Goal: Complete application form: Fill out and submit a form for a specific purpose

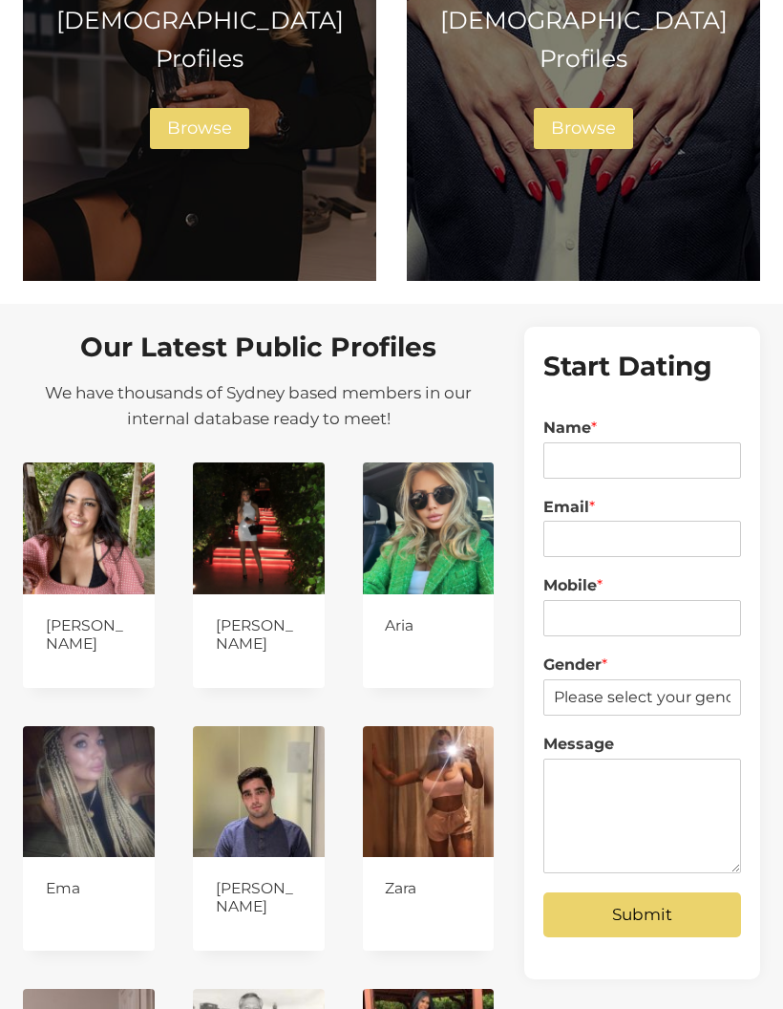
scroll to position [1574, 0]
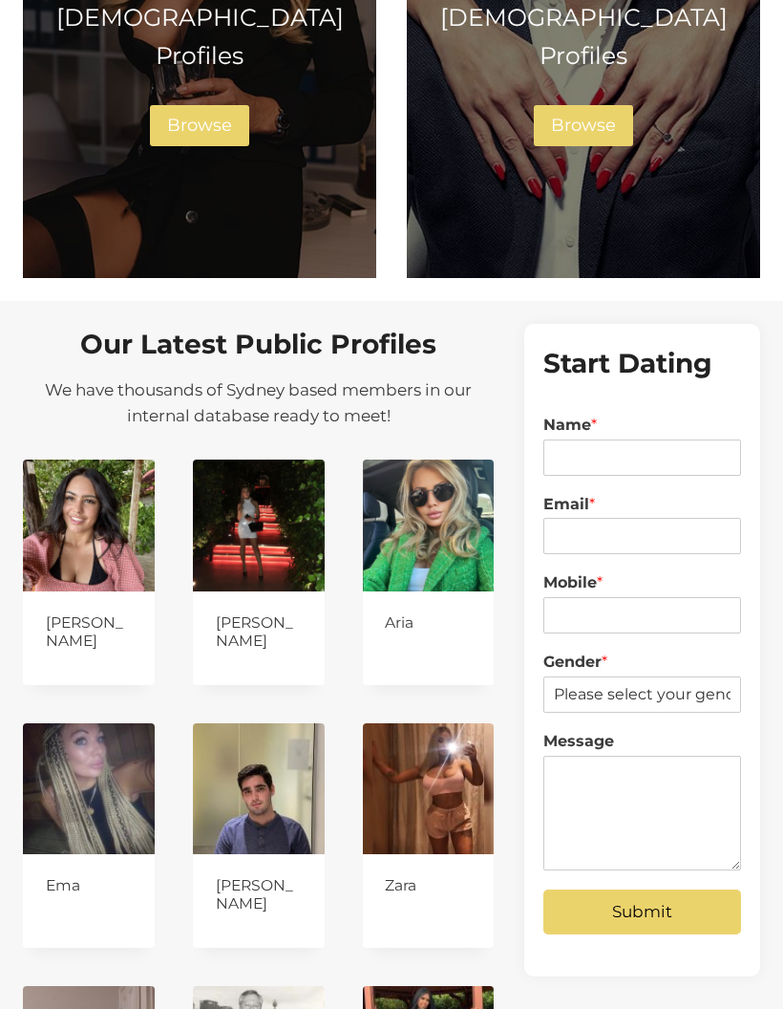
click at [604, 46] on div "Male Profiles Browse" at bounding box center [583, 72] width 321 height 148
click at [557, 115] on span "Browse" at bounding box center [583, 125] width 65 height 21
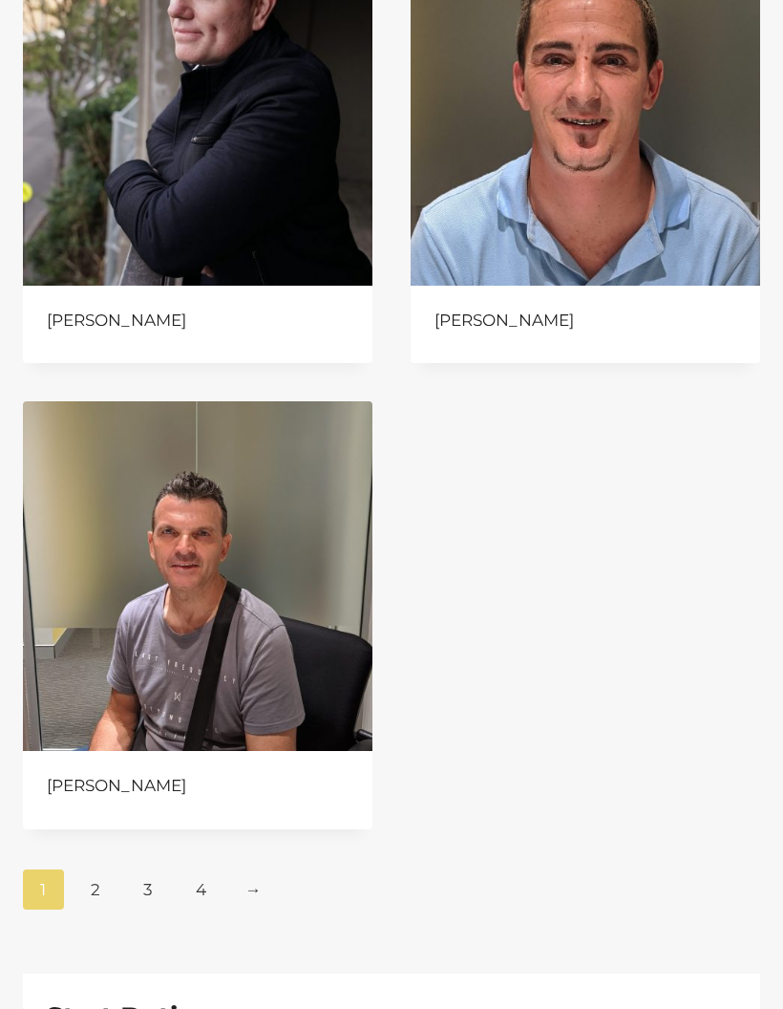
scroll to position [1671, 0]
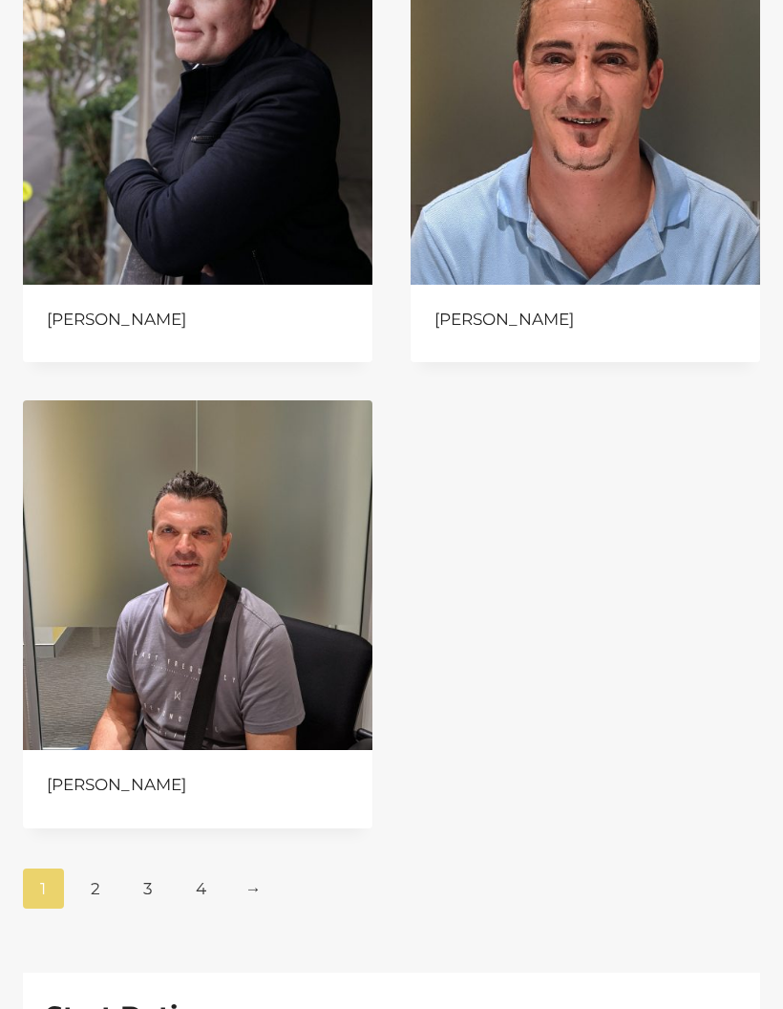
click at [96, 889] on link "2" at bounding box center [95, 888] width 41 height 40
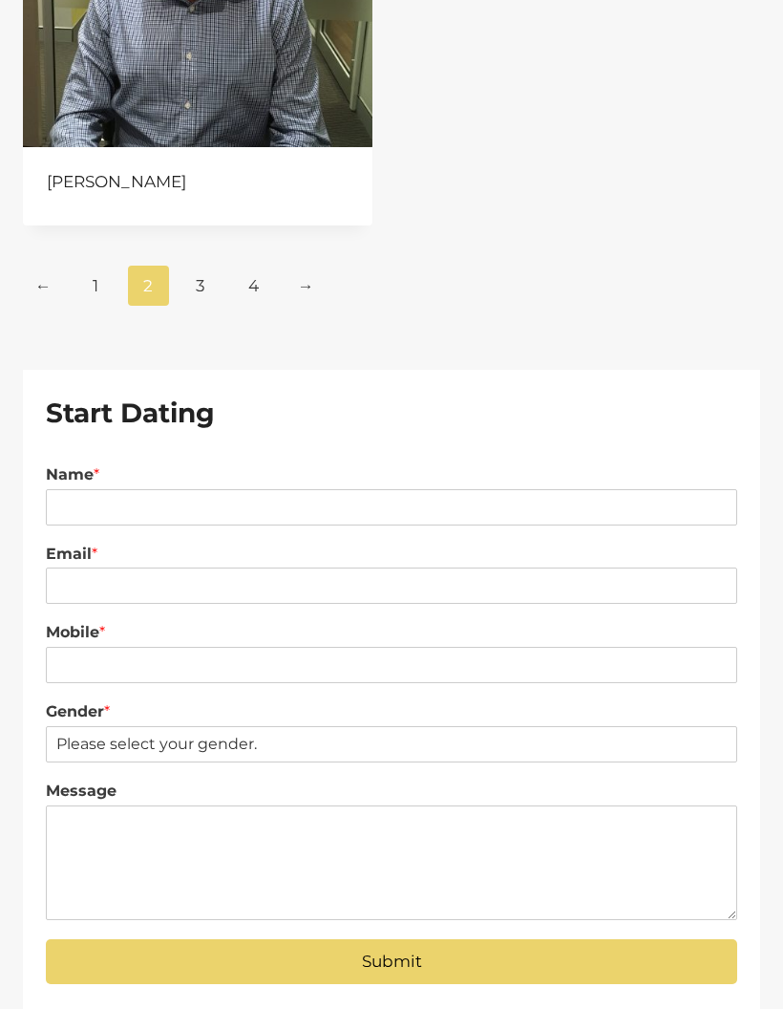
scroll to position [2274, 0]
click at [207, 302] on link "3" at bounding box center [201, 286] width 41 height 40
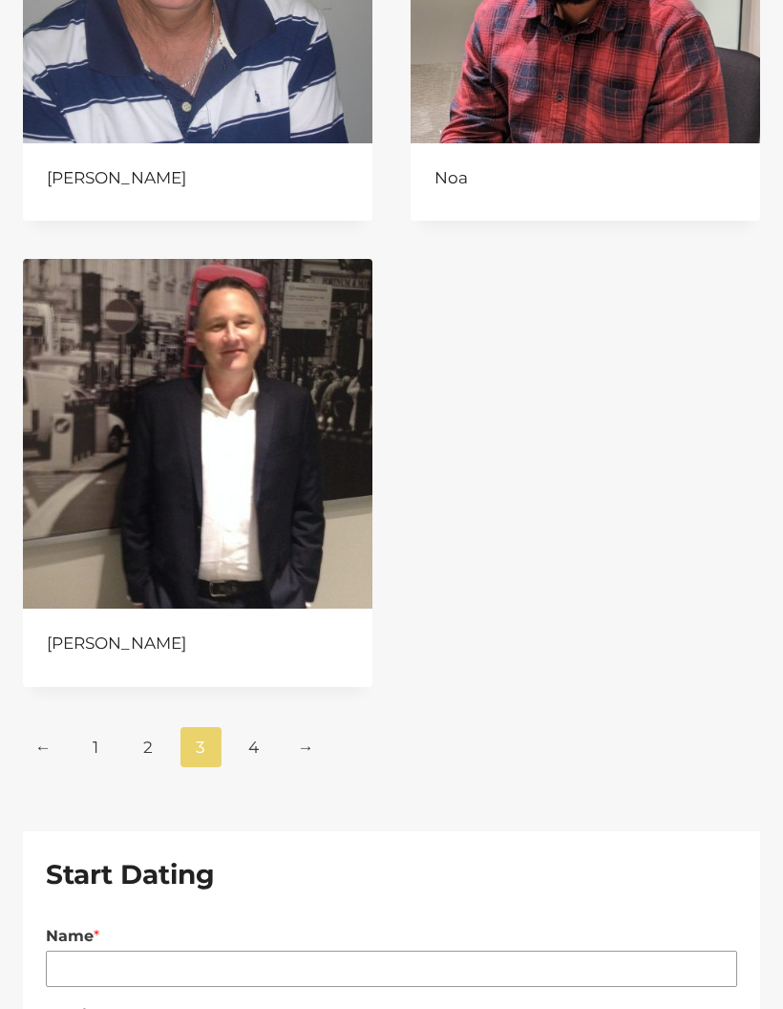
click at [337, 966] on input "Name *" at bounding box center [392, 969] width 692 height 36
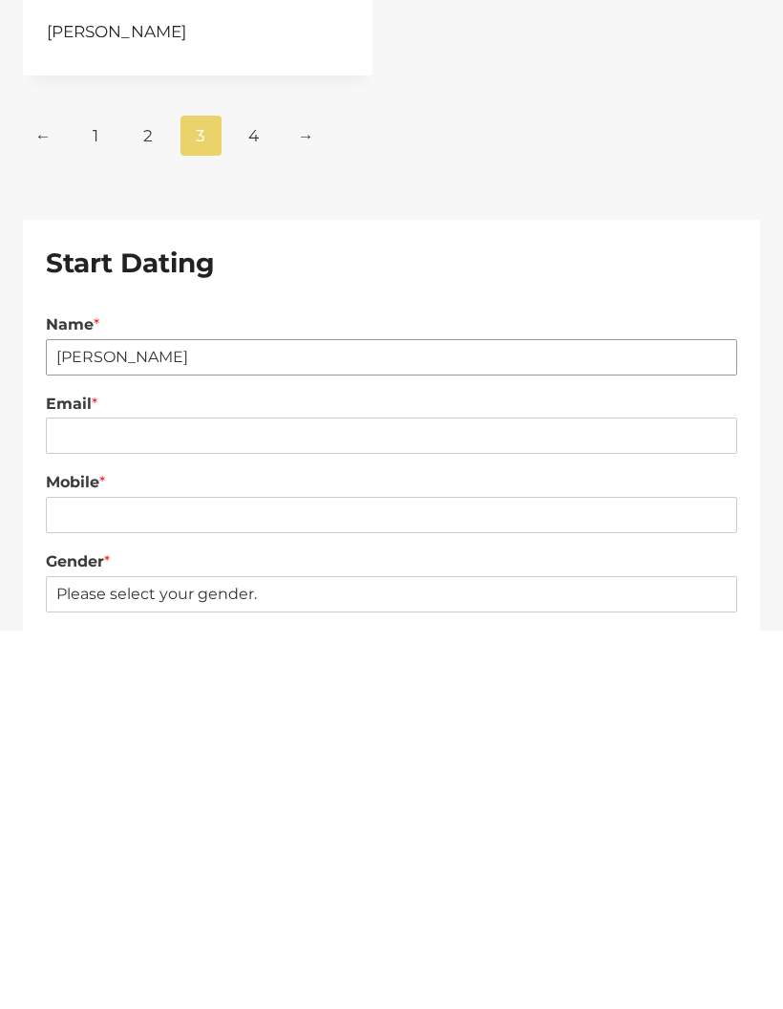
type input "Jeff adams"
click at [333, 796] on input "Email *" at bounding box center [392, 814] width 692 height 36
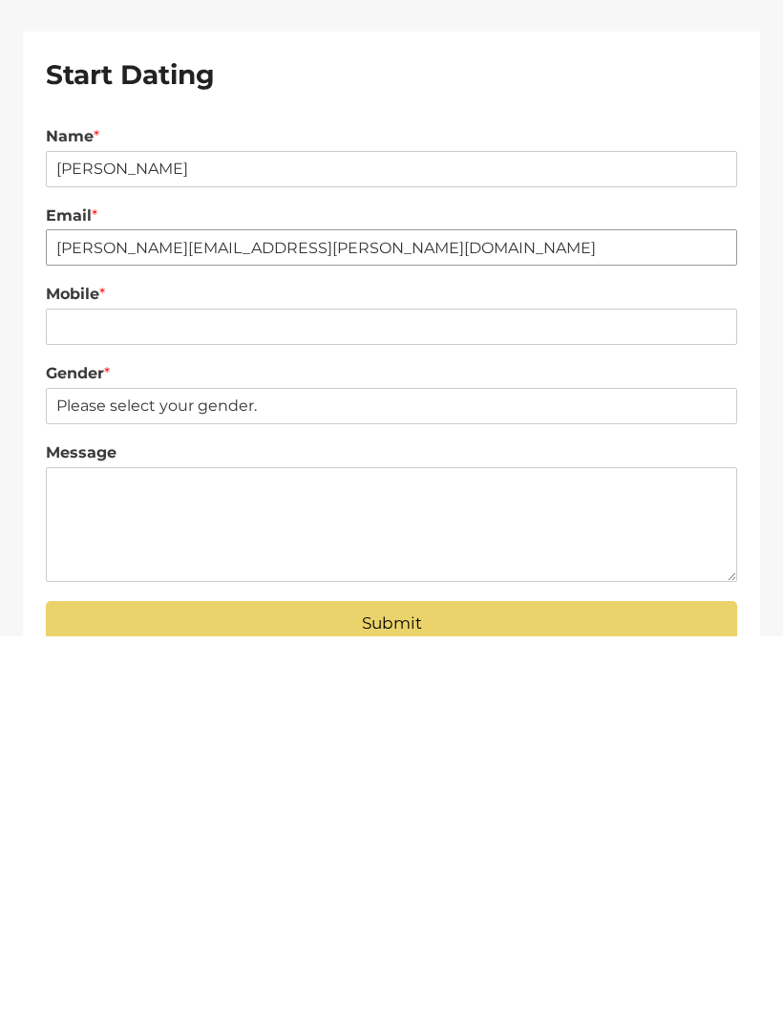
type input "jeff.adams@boral.com.au"
click at [592, 975] on button "Submit" at bounding box center [392, 997] width 692 height 45
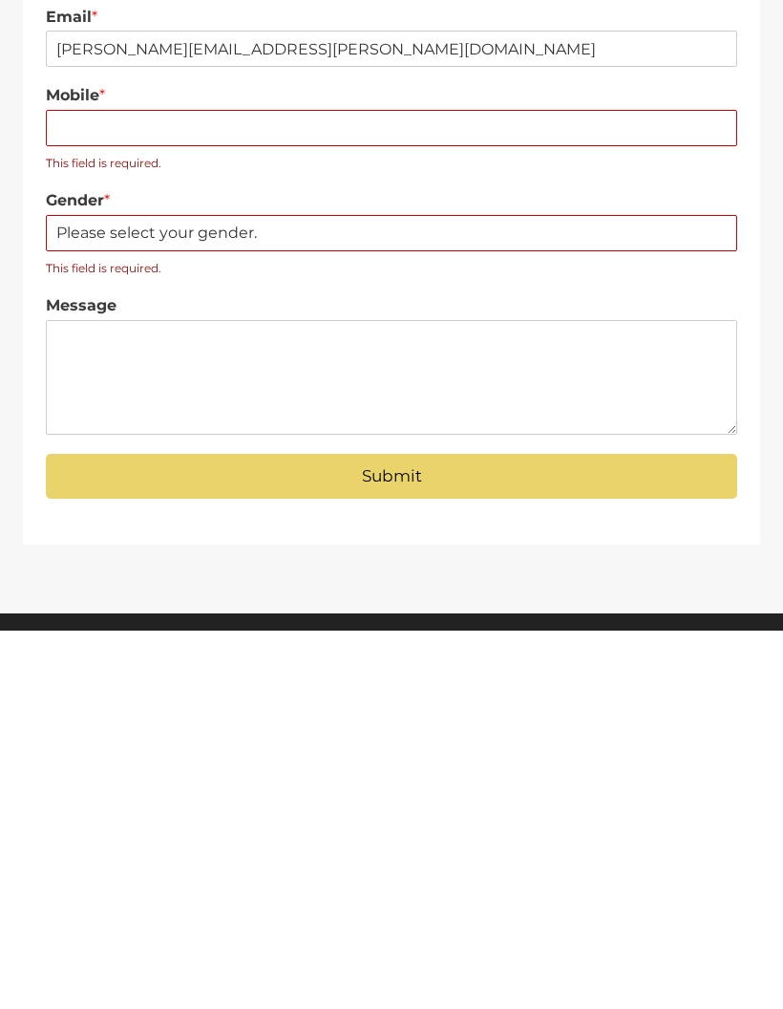
scroll to position [2433, 0]
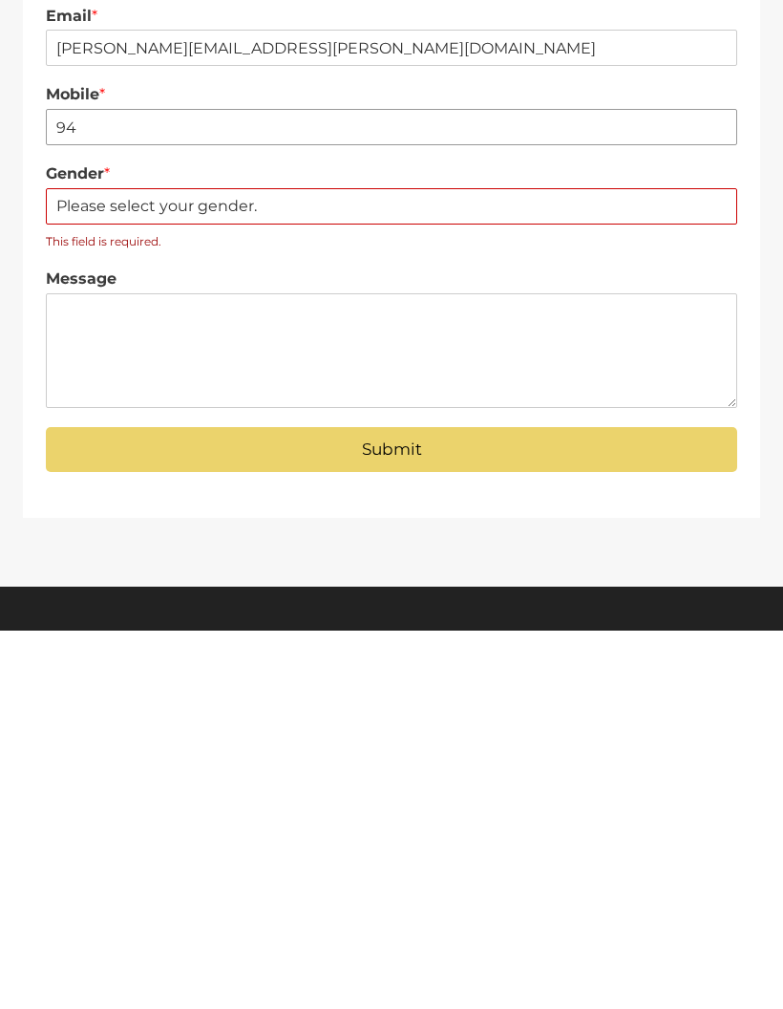
type input "9"
type input "0414468004"
click at [407, 567] on select "Please select your gender. Male Female" at bounding box center [392, 585] width 692 height 36
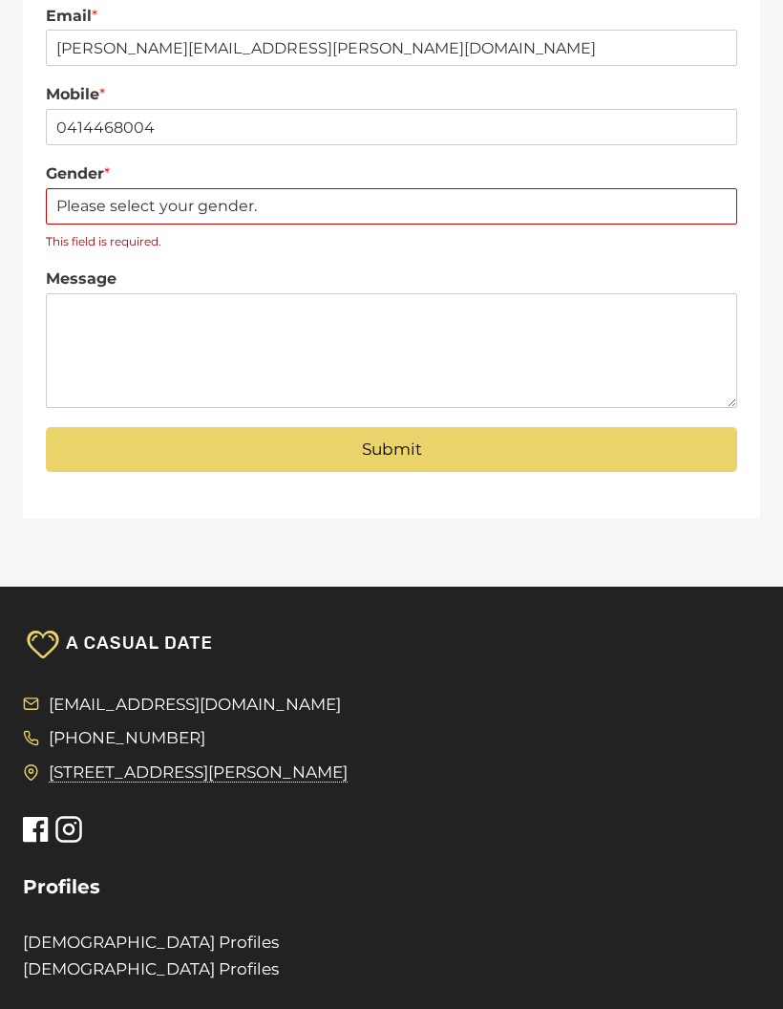
select select "[DEMOGRAPHIC_DATA]"
click at [538, 428] on button "Submit" at bounding box center [392, 449] width 692 height 45
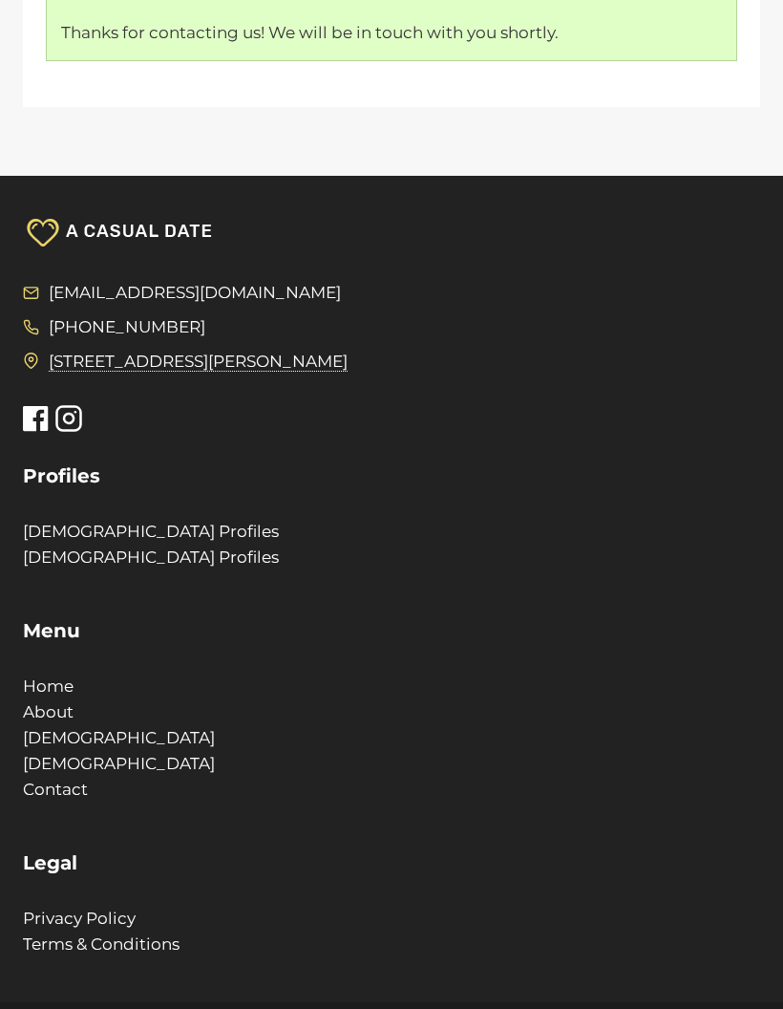
scroll to position [2741, 0]
click at [47, 676] on link "Home" at bounding box center [48, 685] width 51 height 19
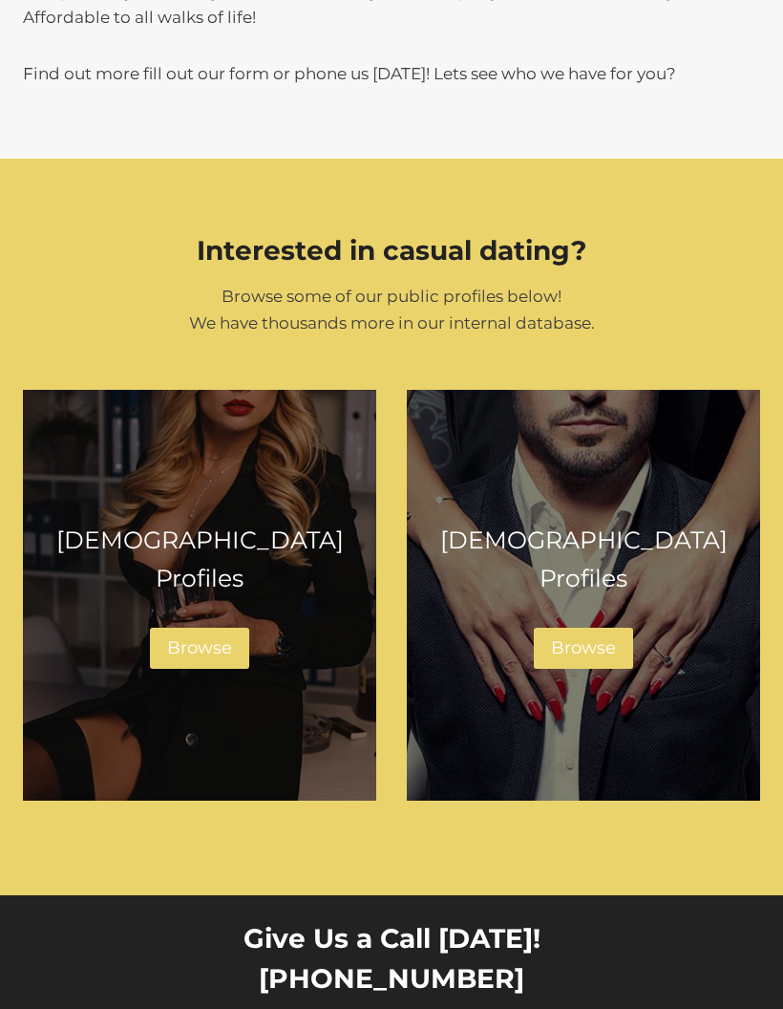
scroll to position [1396, 0]
click at [582, 669] on link "Browse" at bounding box center [583, 648] width 99 height 41
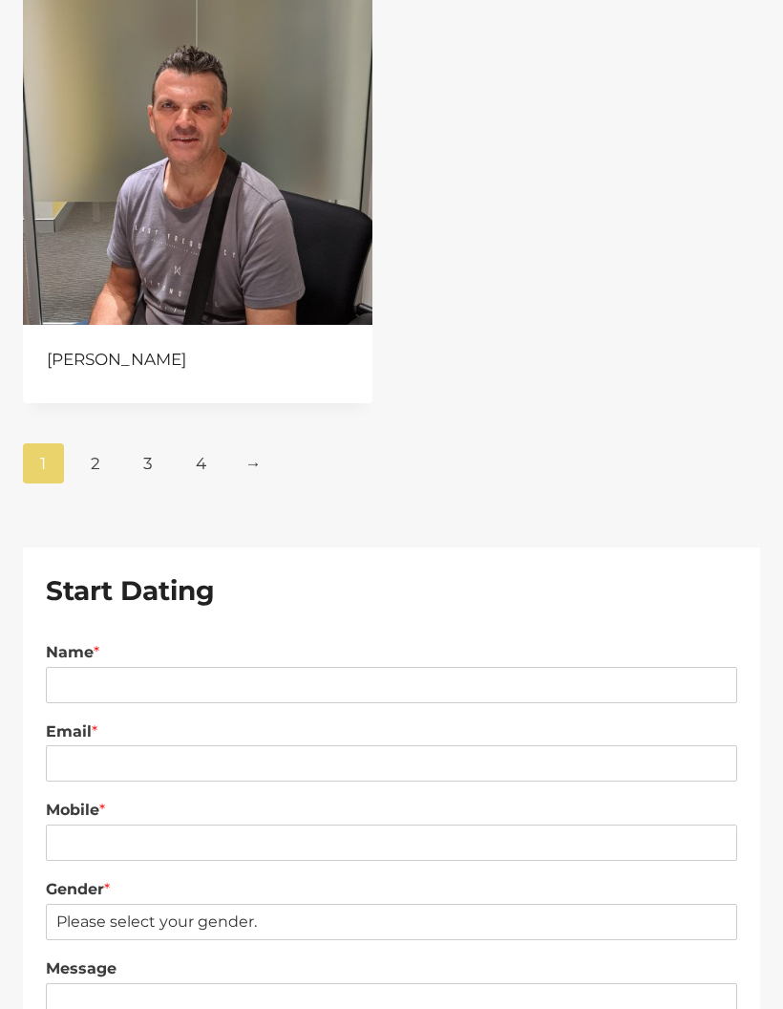
scroll to position [2107, 0]
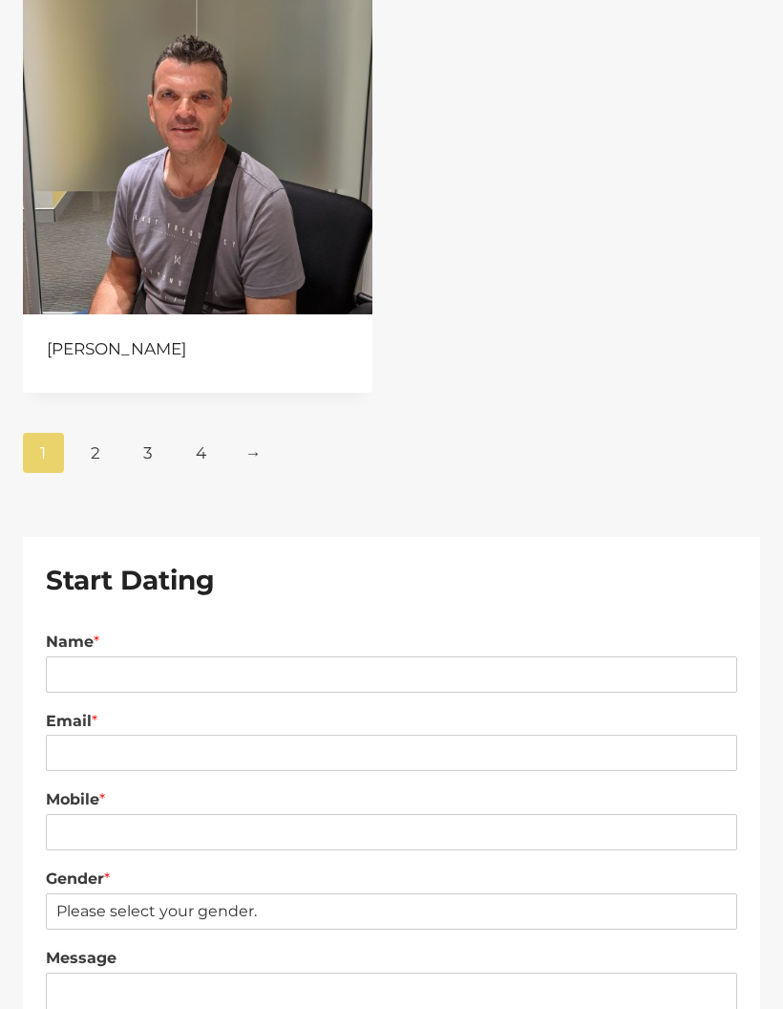
click at [211, 448] on link "4" at bounding box center [201, 453] width 41 height 40
